Goal: Task Accomplishment & Management: Complete application form

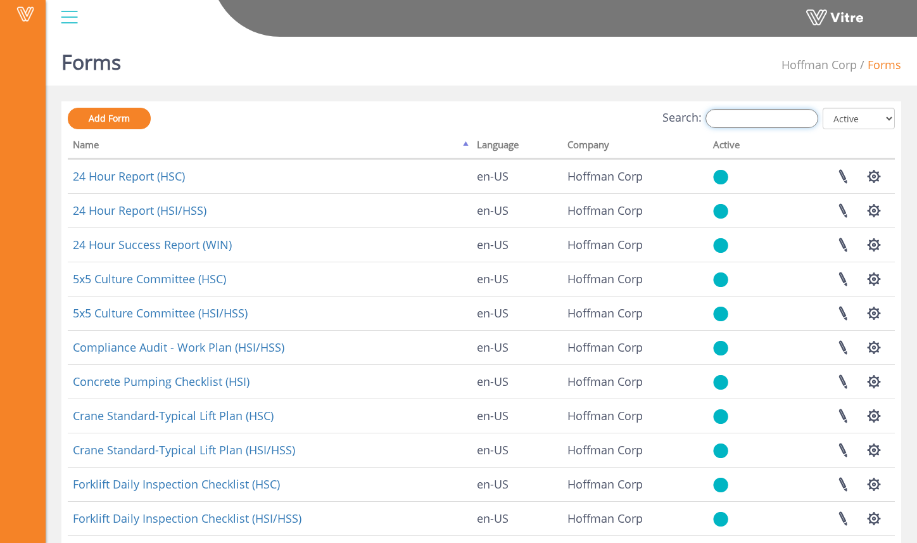
click at [737, 123] on input "Search:" at bounding box center [761, 118] width 113 height 19
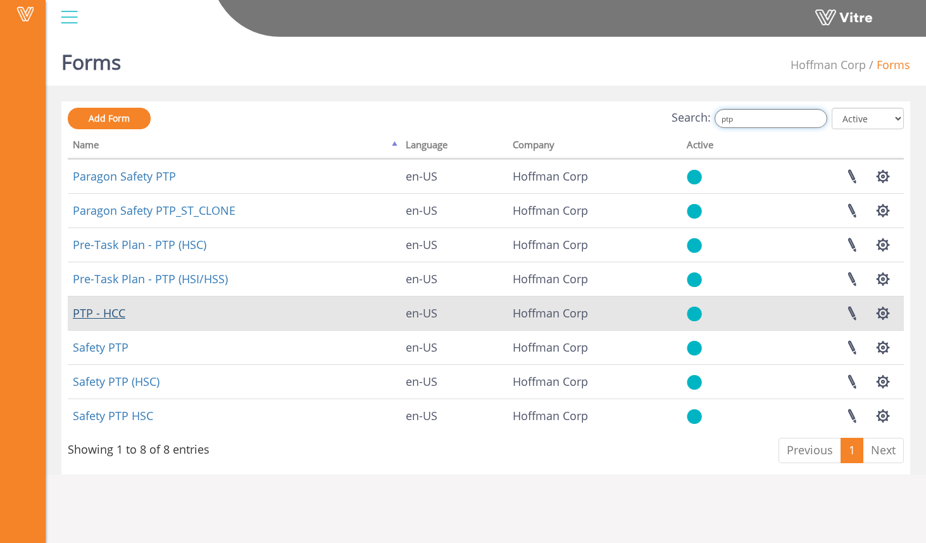
type input "ptp"
click at [115, 316] on link "PTP - HCC" at bounding box center [99, 312] width 53 height 15
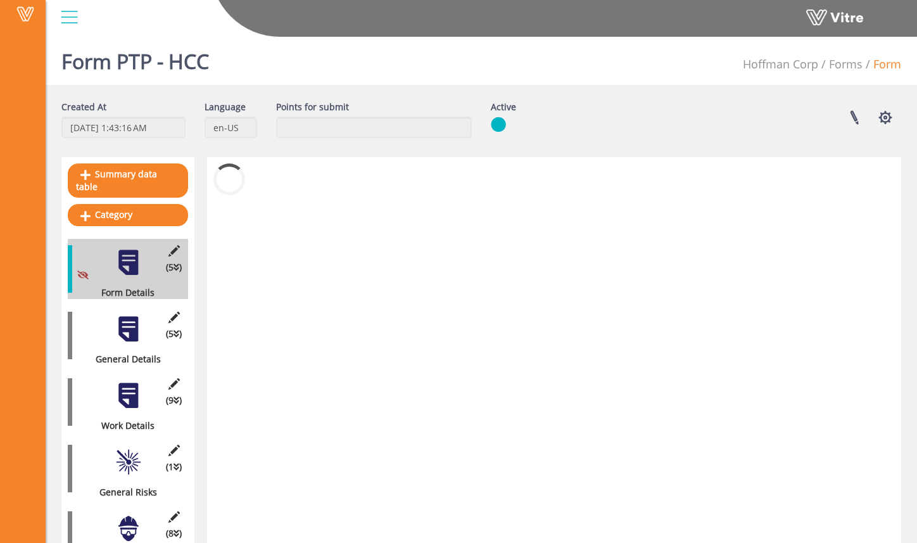
scroll to position [243, 0]
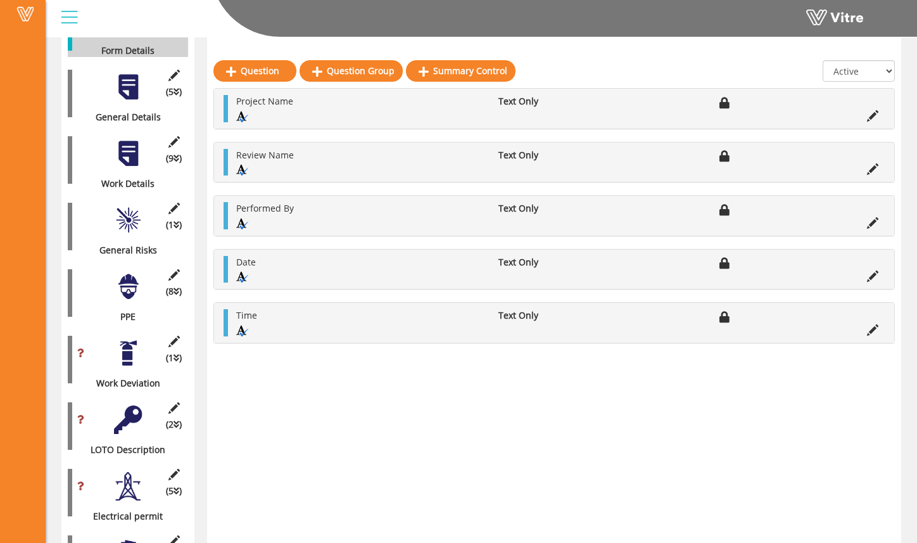
click at [130, 213] on div at bounding box center [128, 220] width 28 height 28
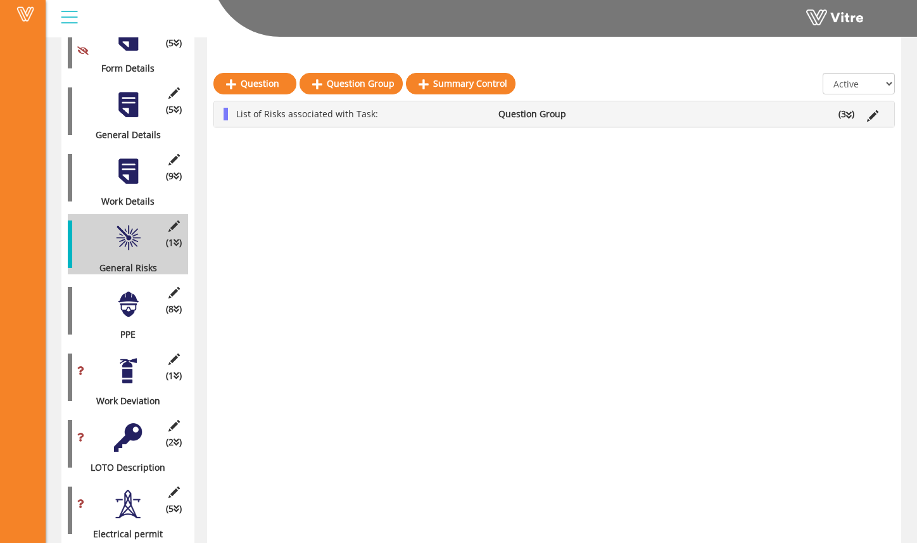
scroll to position [220, 0]
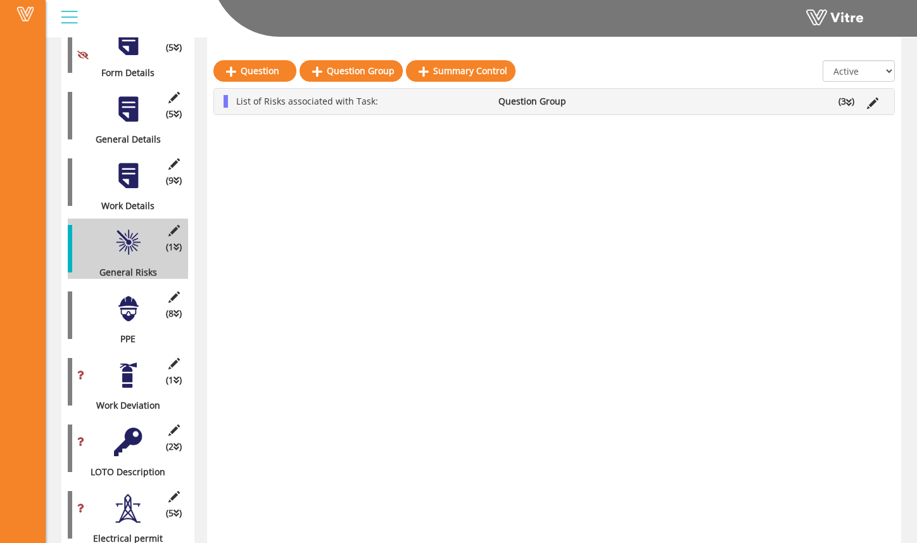
click at [373, 105] on span "List of Risks associated with Task:" at bounding box center [307, 101] width 142 height 12
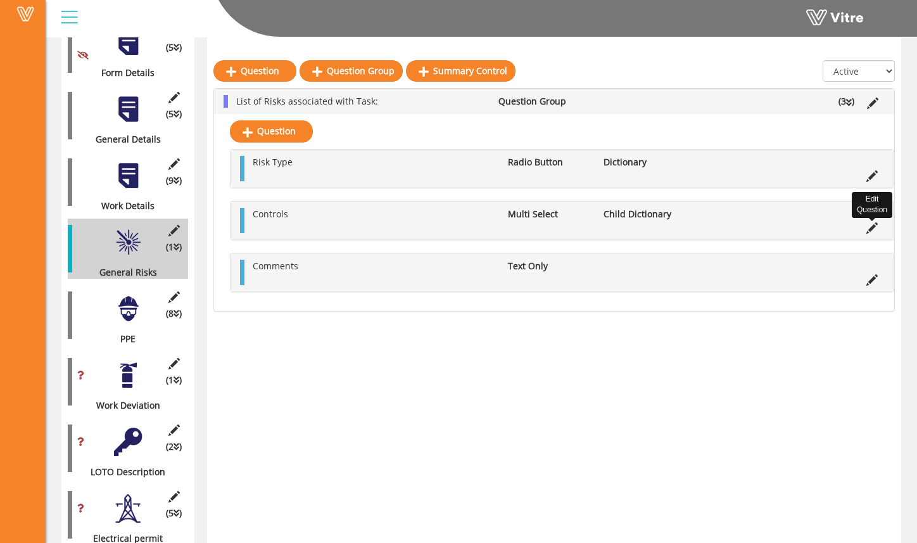
click at [873, 229] on icon at bounding box center [871, 227] width 11 height 11
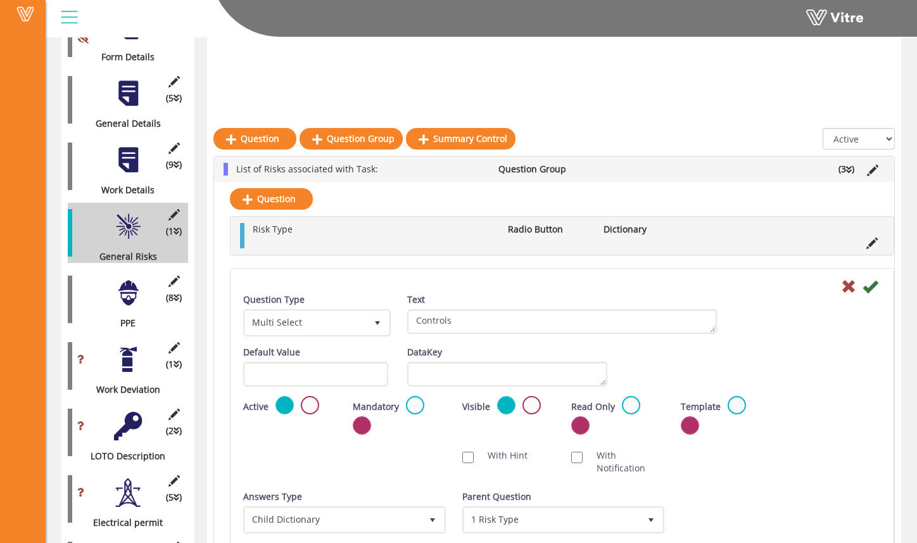
scroll to position [329, 0]
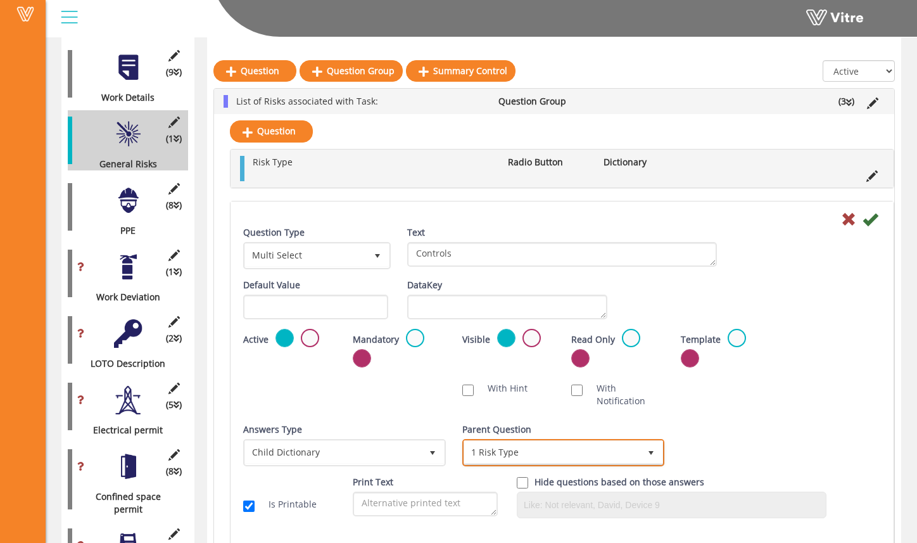
click at [657, 452] on span "select" at bounding box center [651, 452] width 23 height 23
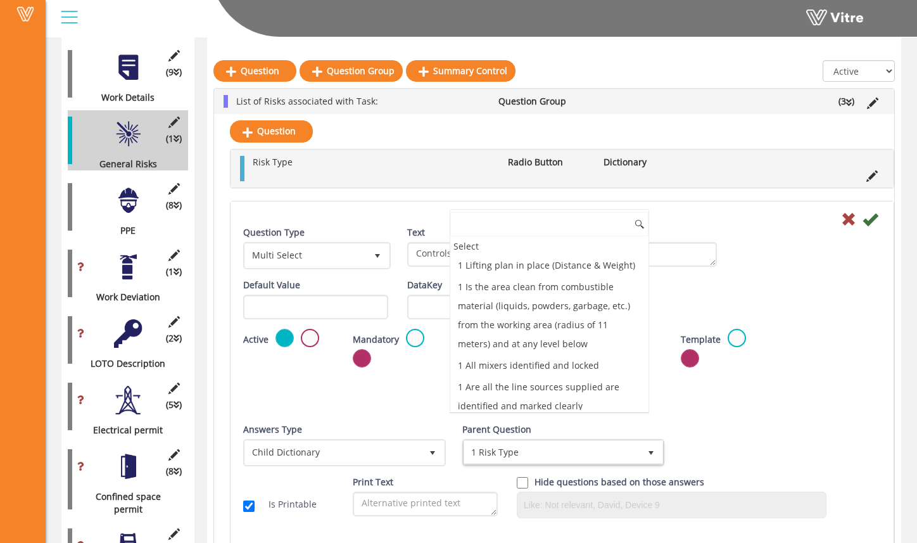
scroll to position [28, 0]
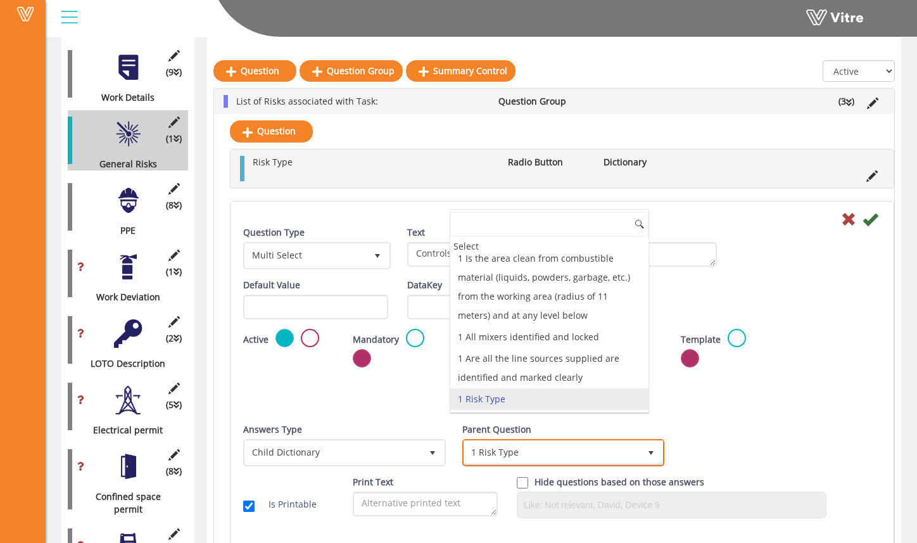
click at [655, 452] on span "select" at bounding box center [651, 453] width 10 height 10
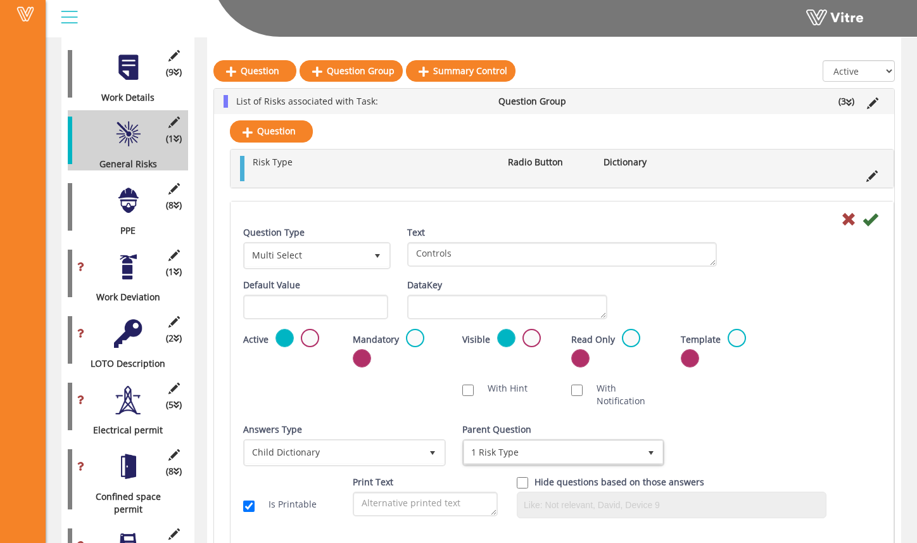
click at [692, 430] on div "Answers Type Child Dictionary 2 Answers Type Child Dictionary 2 Module Select F…" at bounding box center [562, 449] width 657 height 53
click at [870, 218] on icon at bounding box center [870, 219] width 15 height 15
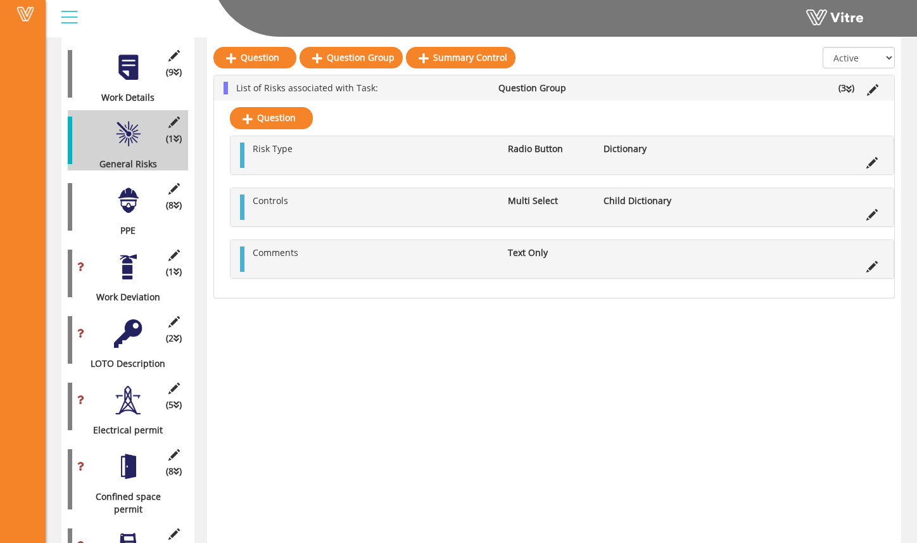
scroll to position [205, 0]
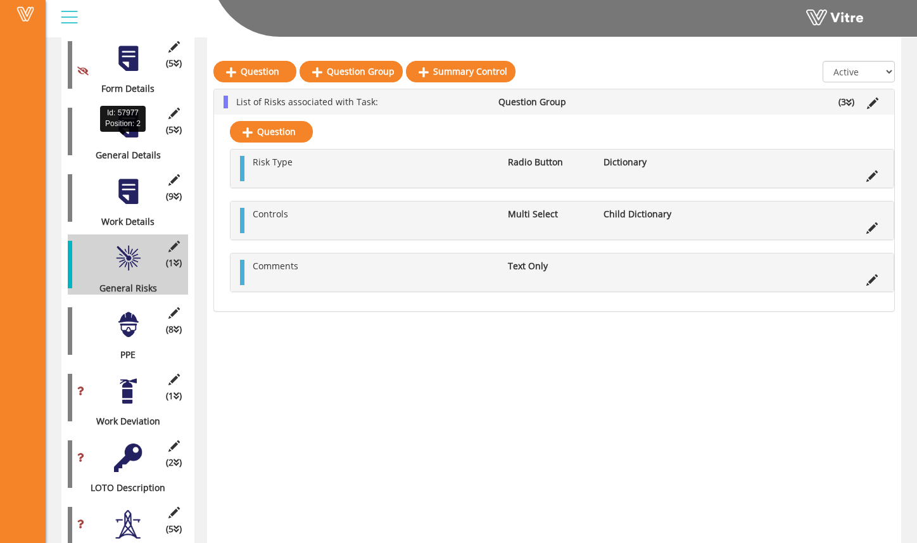
click at [135, 136] on div "(5 ) General Details" at bounding box center [128, 131] width 120 height 60
click at [132, 120] on div at bounding box center [128, 125] width 28 height 28
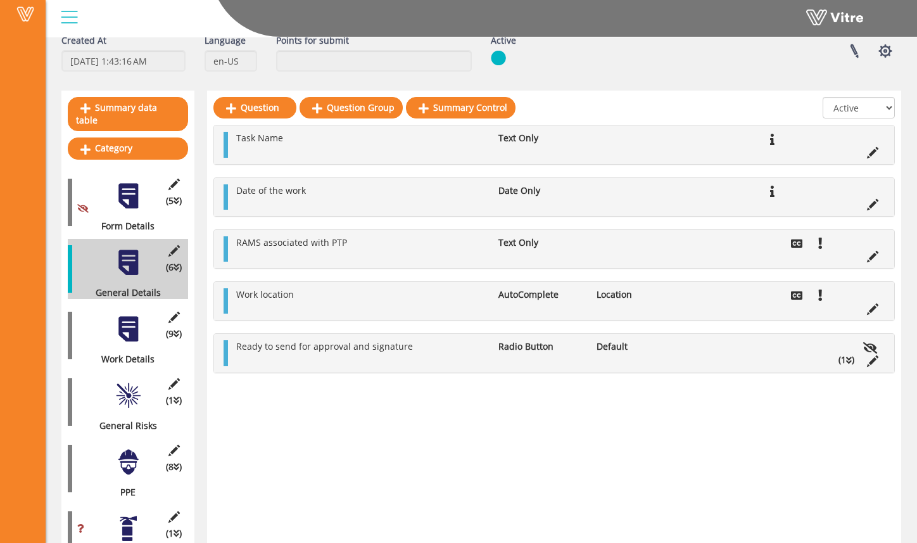
scroll to position [81, 0]
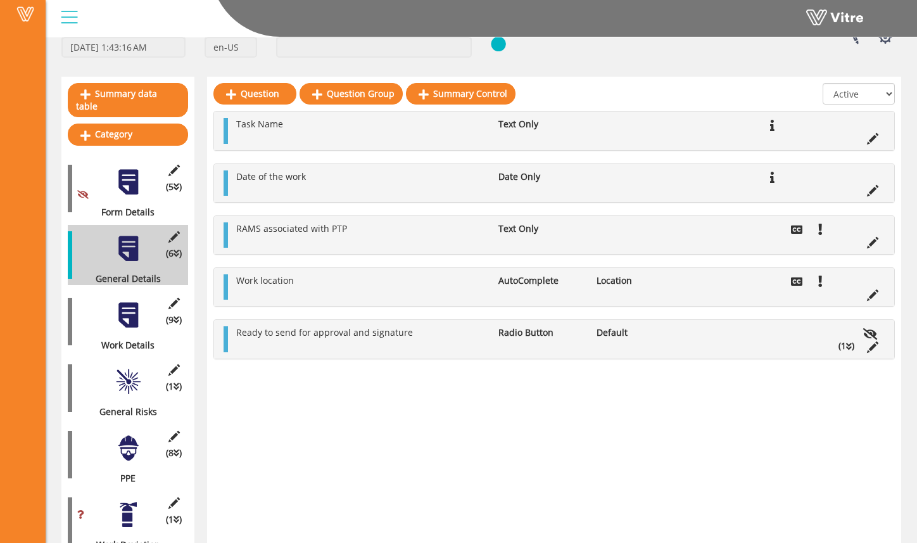
click at [119, 303] on div at bounding box center [128, 315] width 28 height 28
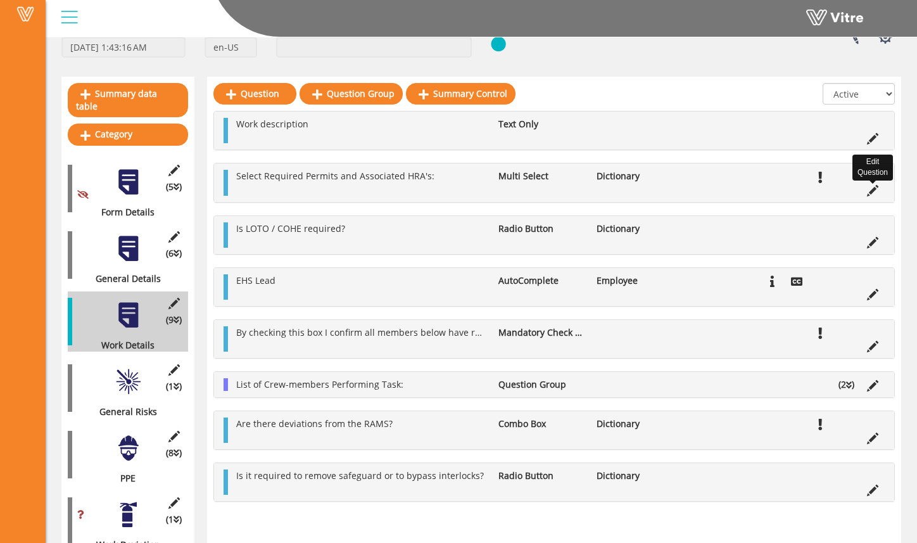
click at [876, 193] on icon at bounding box center [872, 190] width 11 height 11
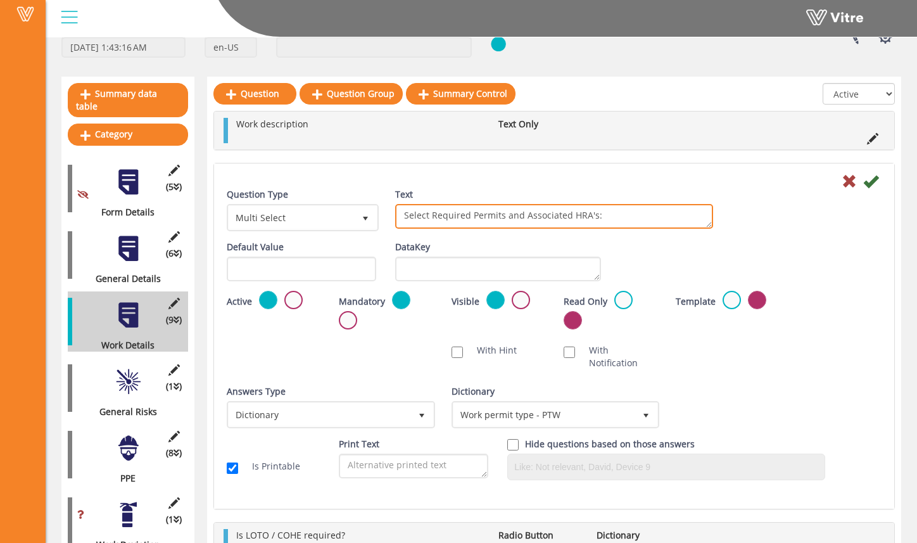
drag, startPoint x: 592, startPoint y: 214, endPoint x: 502, endPoint y: 218, distance: 90.6
click at [502, 218] on textarea "Select Required Permits and Associated HRA's:" at bounding box center [554, 216] width 318 height 25
type textarea "Select Required Permits"
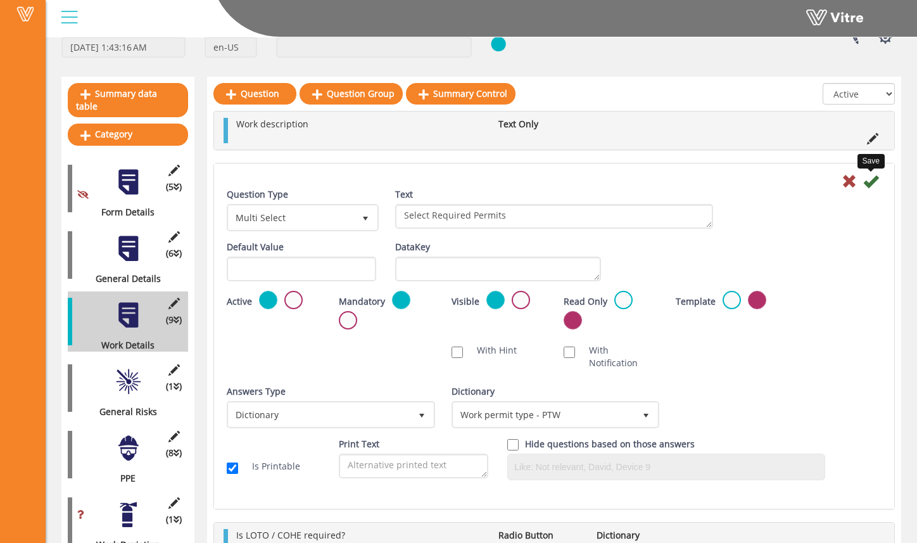
click at [872, 184] on icon at bounding box center [870, 181] width 15 height 15
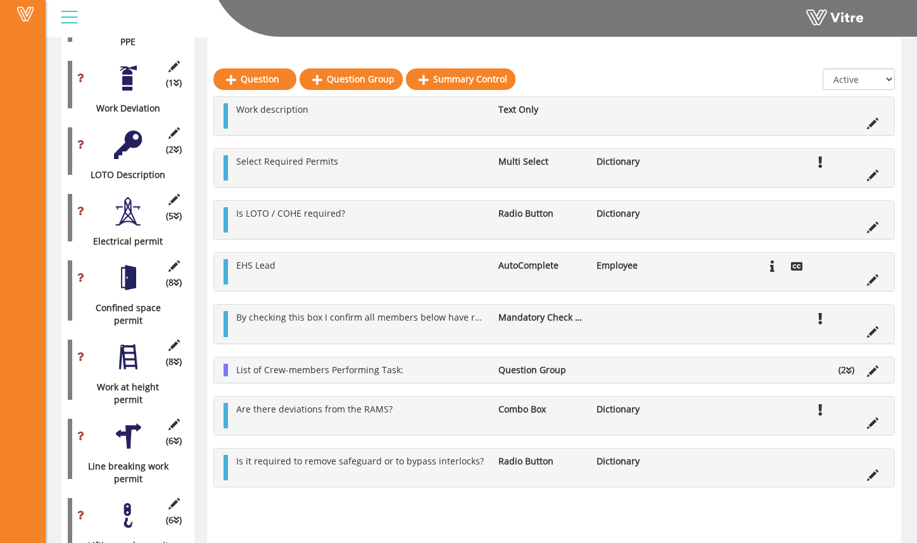
scroll to position [525, 0]
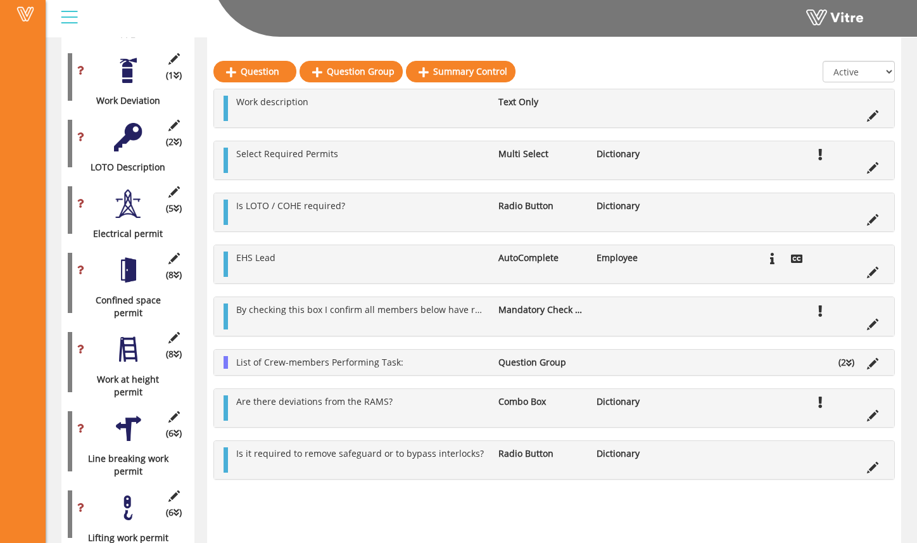
click at [672, 489] on div "Question Question Group Summary Control All Active Not Active Work description …" at bounding box center [554, 432] width 694 height 1598
click at [870, 472] on icon at bounding box center [872, 467] width 11 height 11
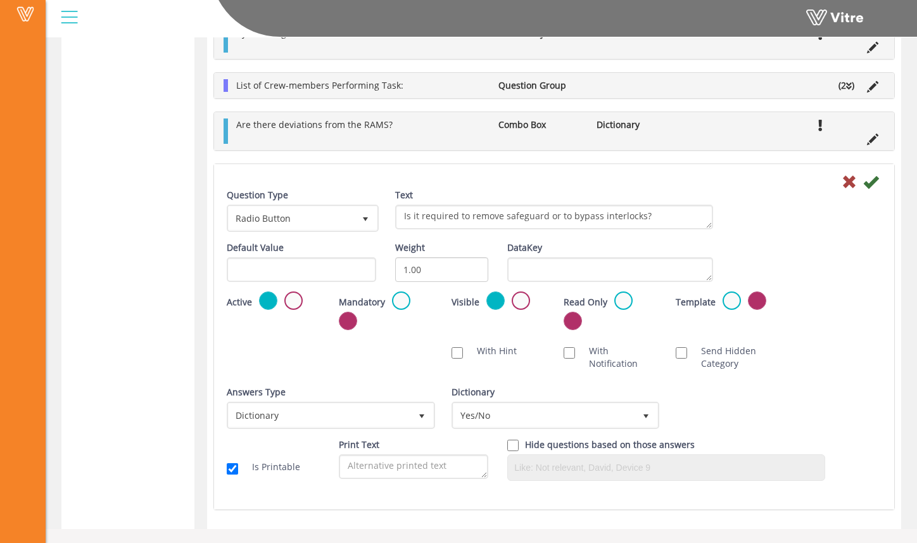
scroll to position [1887, 0]
click at [290, 301] on label at bounding box center [293, 298] width 18 height 18
click at [0, 0] on input "radio" at bounding box center [0, 0] width 0 height 0
click at [871, 183] on icon at bounding box center [870, 179] width 15 height 15
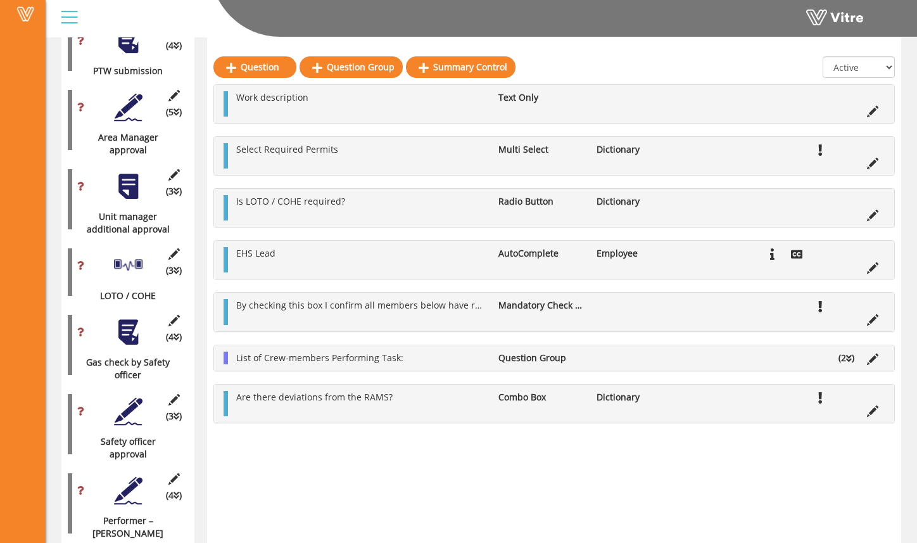
scroll to position [1216, 0]
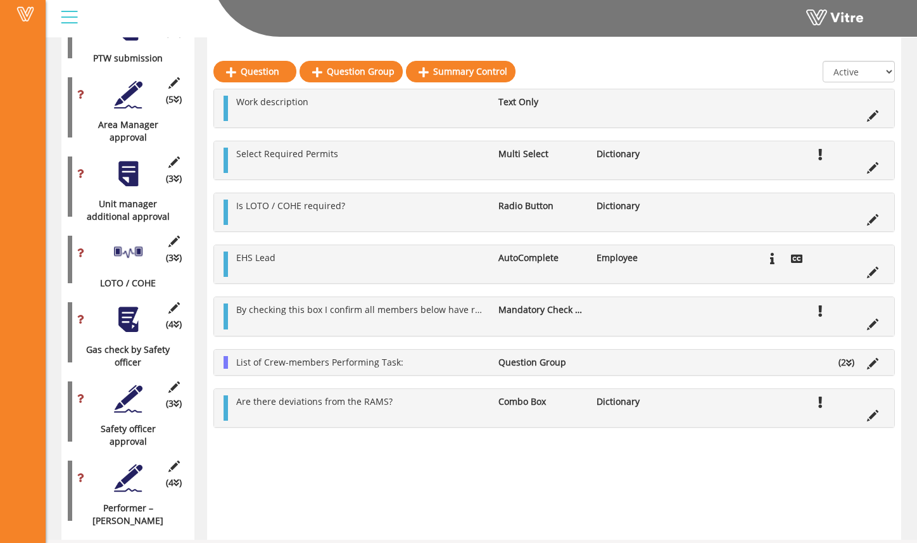
click at [135, 400] on div "(3 ) Safety officer approval" at bounding box center [128, 411] width 120 height 73
click at [125, 388] on div at bounding box center [128, 398] width 28 height 28
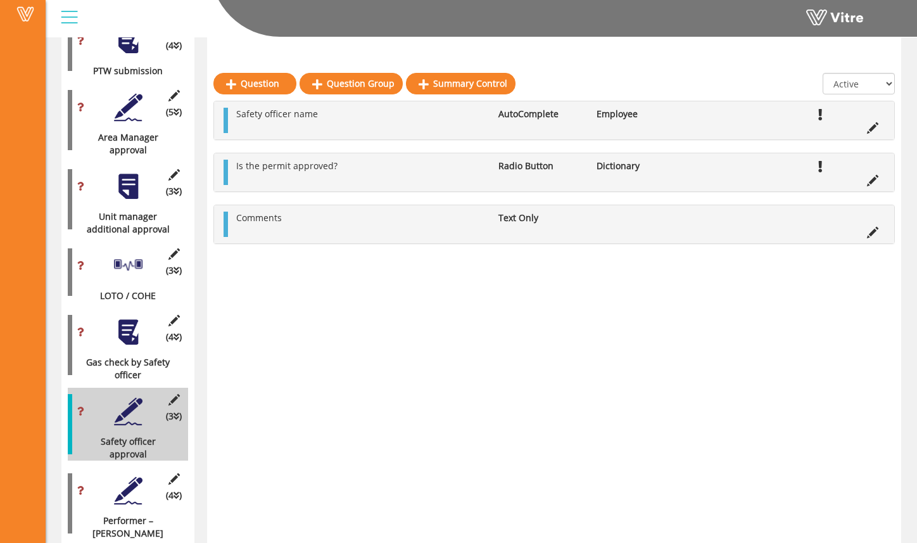
scroll to position [1198, 0]
